Goal: Information Seeking & Learning: Learn about a topic

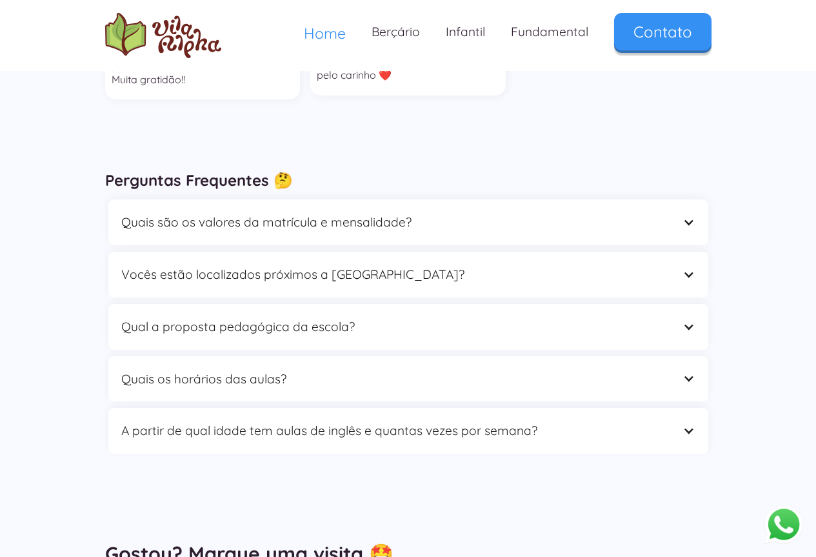
scroll to position [3678, 0]
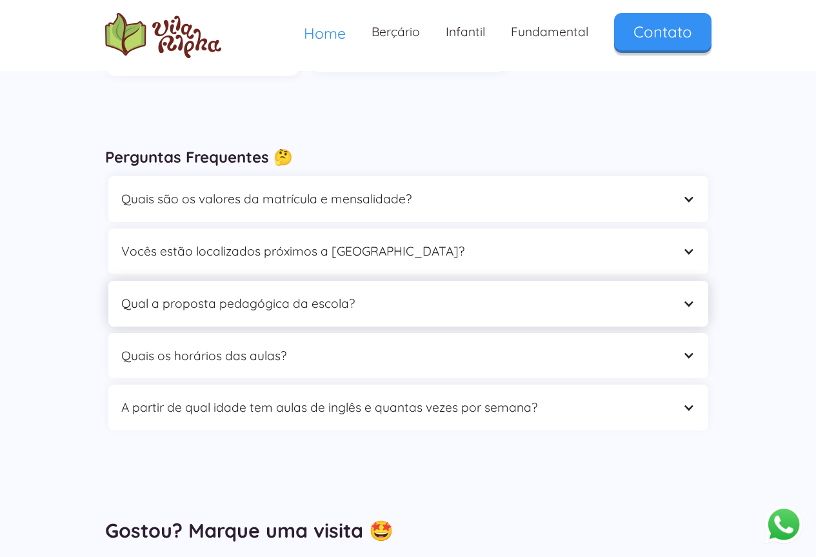
click at [686, 297] on div at bounding box center [689, 303] width 12 height 12
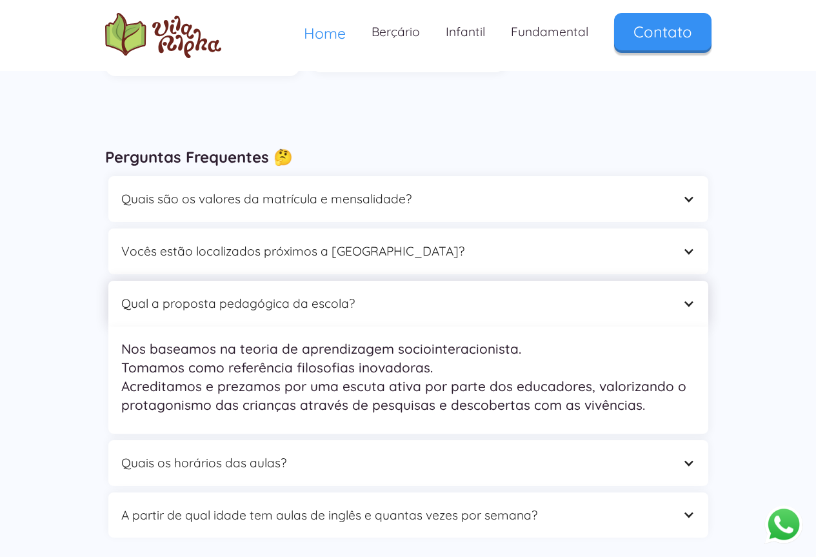
click at [686, 297] on div at bounding box center [689, 303] width 12 height 12
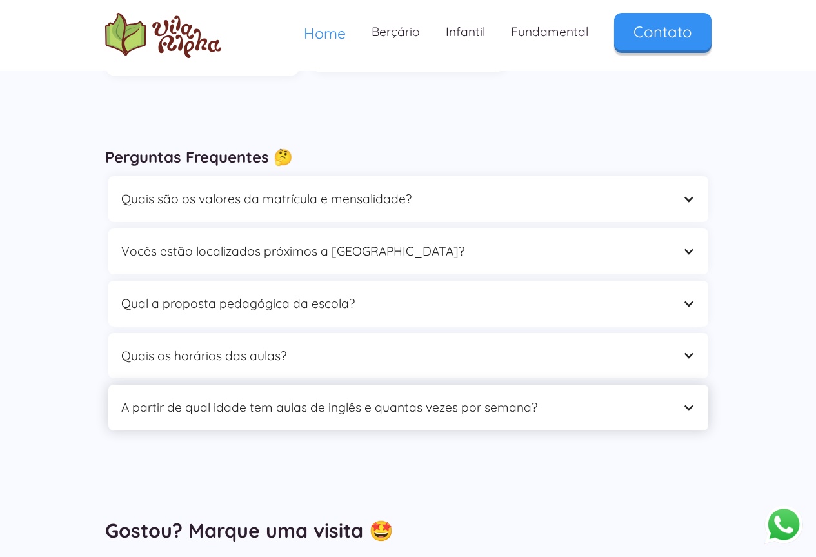
click at [687, 401] on div at bounding box center [689, 407] width 12 height 12
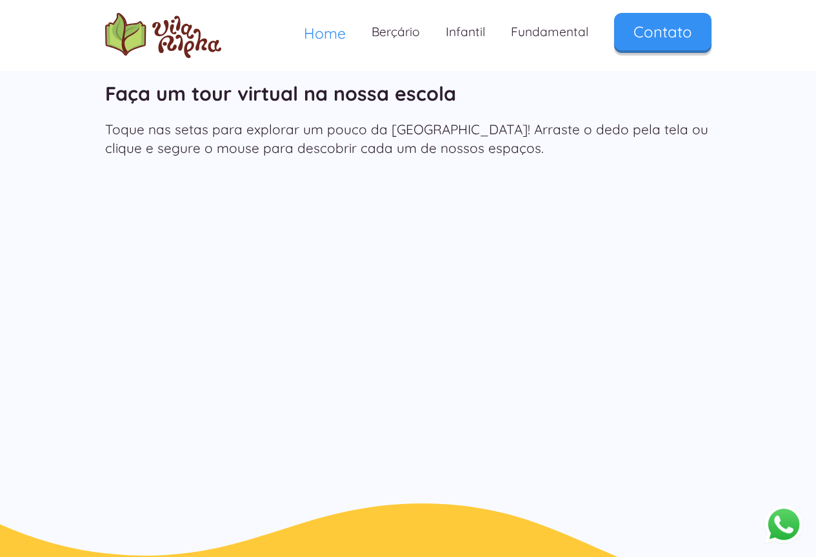
scroll to position [1705, 0]
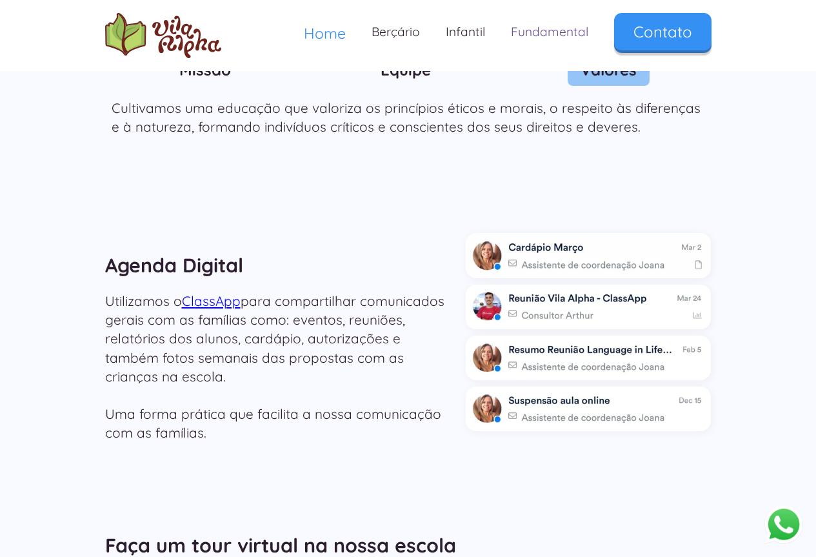
click at [570, 33] on link "Fundamental" at bounding box center [549, 32] width 103 height 38
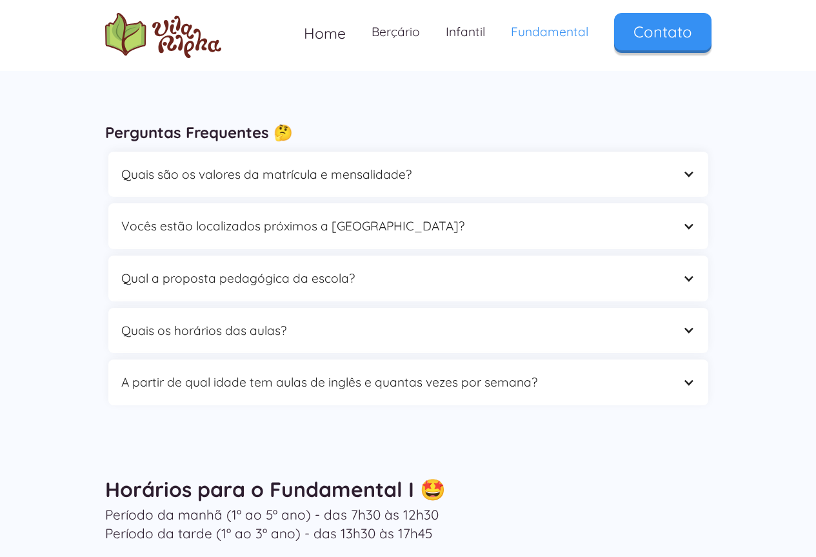
scroll to position [3936, 0]
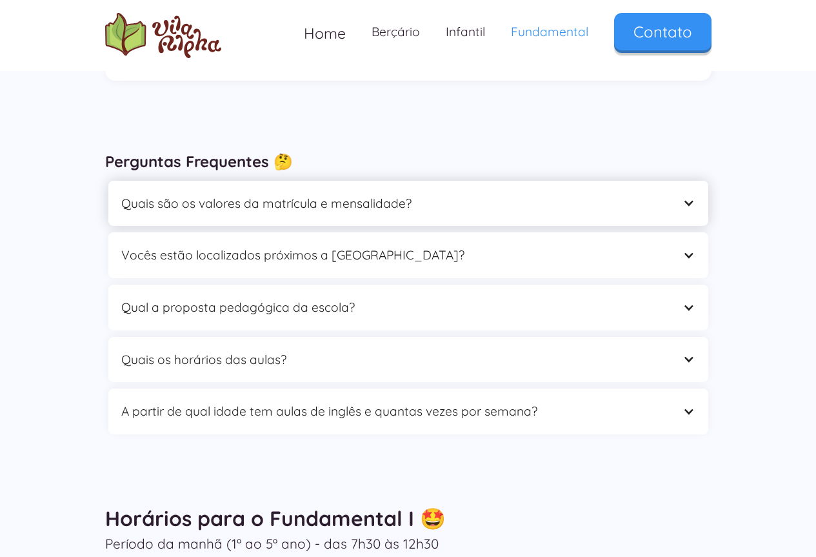
click at [682, 181] on div "Quais são os valores da matrícula e mensalidade?" at bounding box center [408, 204] width 600 height 46
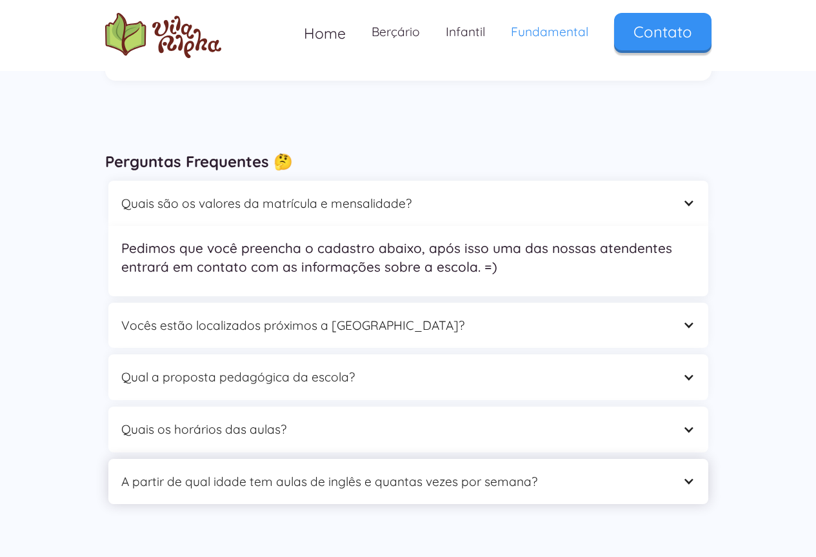
click at [692, 475] on div at bounding box center [689, 481] width 12 height 12
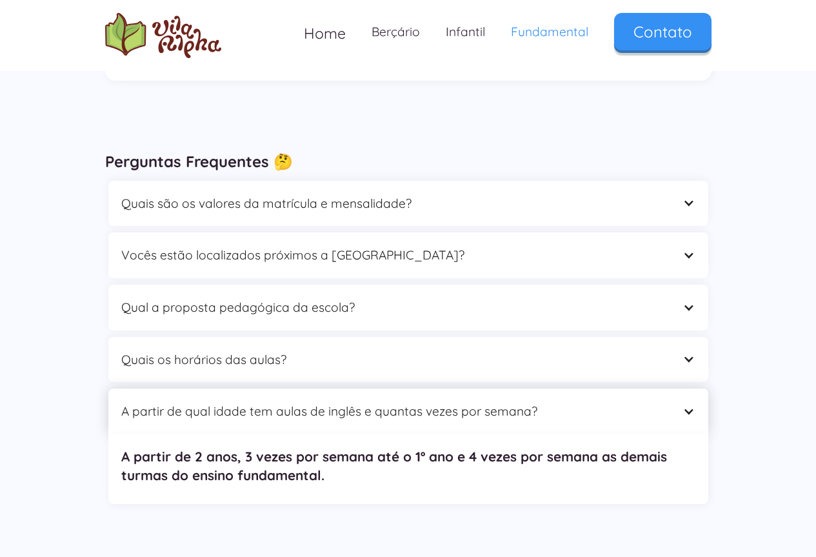
click at [693, 405] on div at bounding box center [689, 411] width 12 height 12
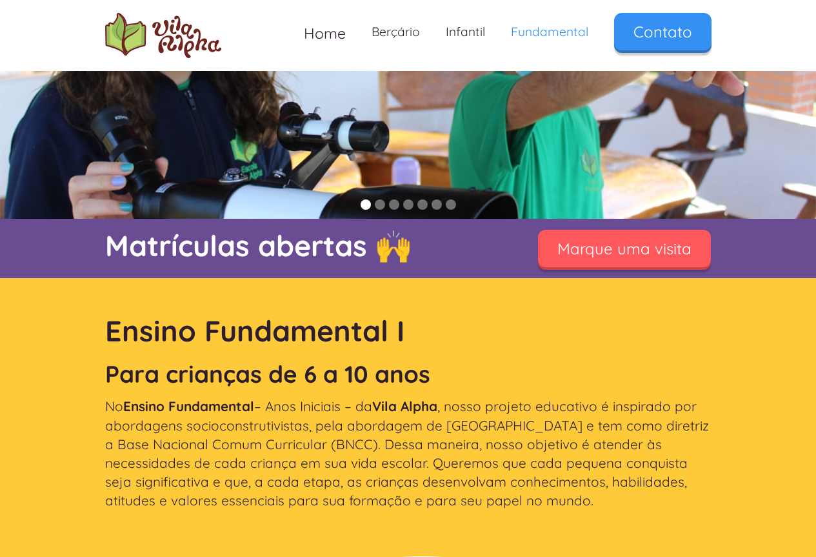
scroll to position [0, 0]
